Goal: Information Seeking & Learning: Learn about a topic

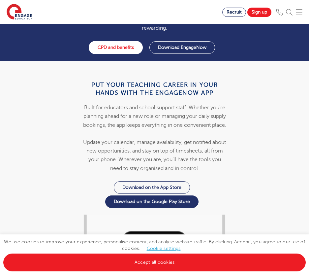
scroll to position [890, 0]
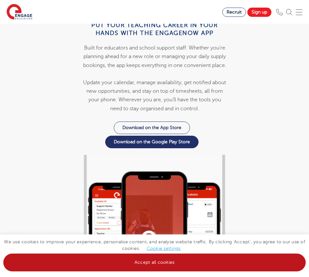
click at [156, 262] on link "Accept all cookies" at bounding box center [154, 262] width 302 height 18
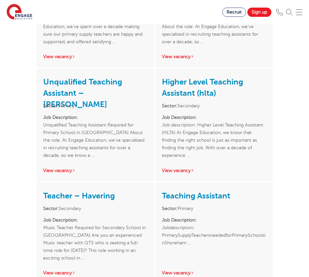
scroll to position [1418, 0]
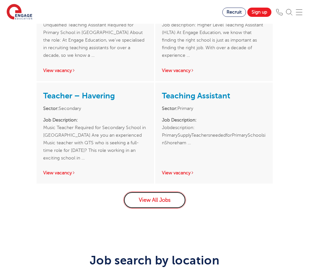
click at [178, 206] on link "View All Jobs" at bounding box center [154, 199] width 63 height 17
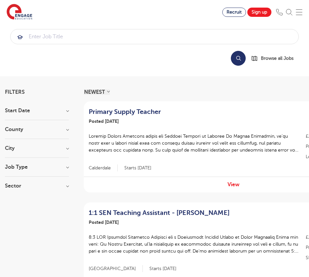
click at [68, 187] on h3 "Sector" at bounding box center [37, 185] width 64 height 5
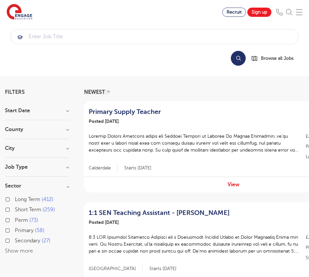
click at [67, 167] on h3 "Job Type" at bounding box center [37, 166] width 64 height 5
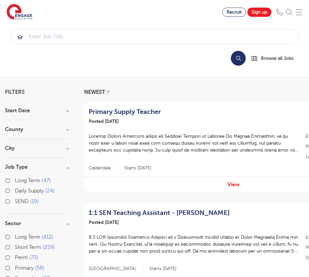
click at [67, 149] on h3 "City" at bounding box center [37, 147] width 64 height 5
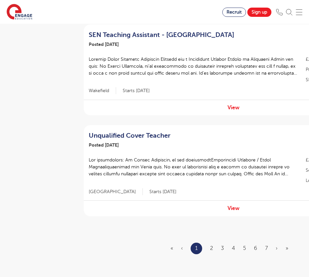
scroll to position [956, 0]
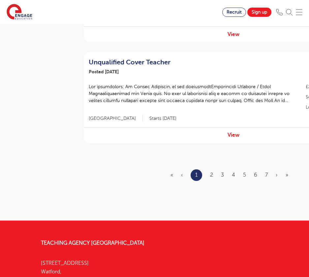
click at [257, 173] on ul "« ‹ 1 2 3 4 5 6 7 › »" at bounding box center [233, 175] width 126 height 12
click at [256, 174] on link "6" at bounding box center [255, 175] width 3 height 6
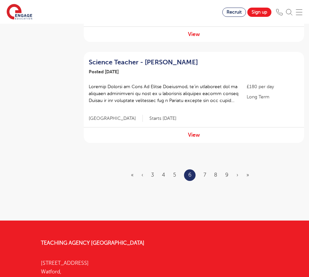
scroll to position [0, 0]
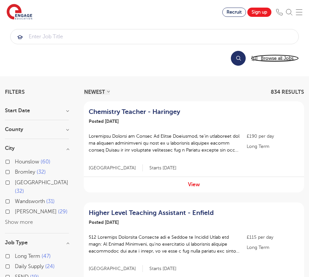
click at [273, 57] on span "Browse all Jobs" at bounding box center [277, 58] width 33 height 8
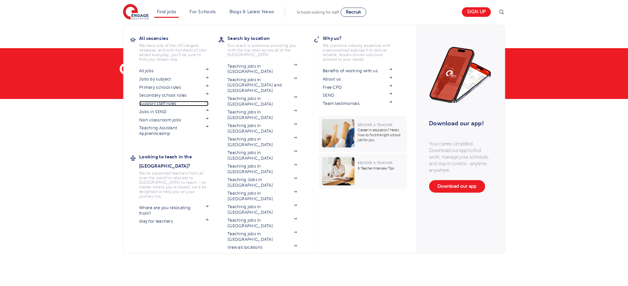
click at [173, 103] on link "Support staff roles" at bounding box center [173, 103] width 69 height 5
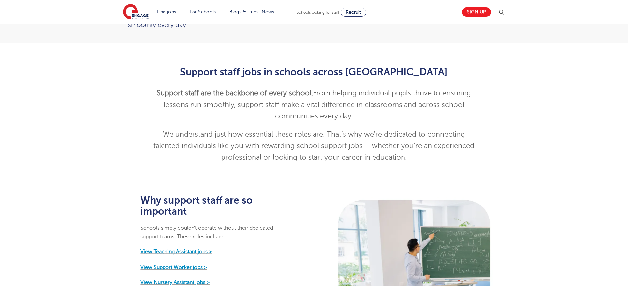
scroll to position [231, 0]
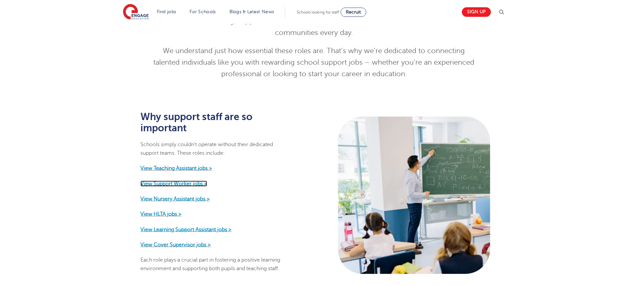
click at [188, 180] on strong "View Support Worker jobs >" at bounding box center [173, 183] width 67 height 6
